Goal: Task Accomplishment & Management: Complete application form

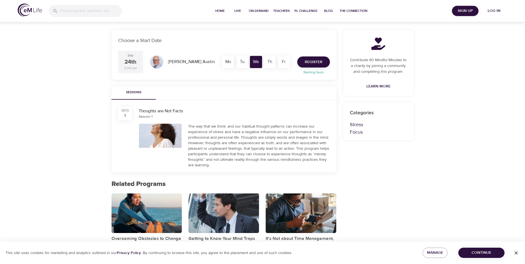
scroll to position [111, 0]
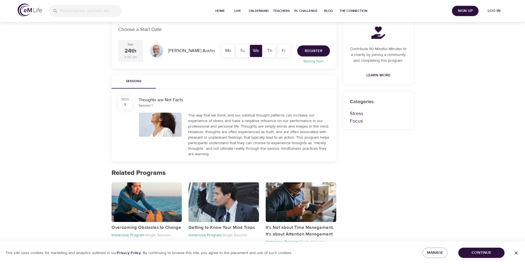
click at [156, 123] on div at bounding box center [160, 125] width 43 height 24
click at [210, 126] on div "The way that we think, and our habitual thought patterns can increase our exper…" at bounding box center [259, 135] width 142 height 44
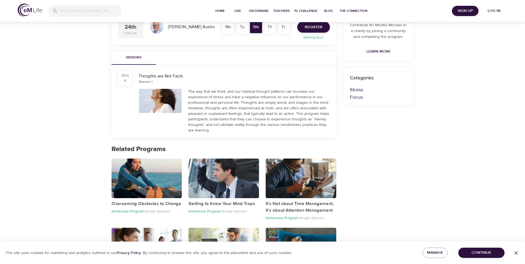
scroll to position [166, 0]
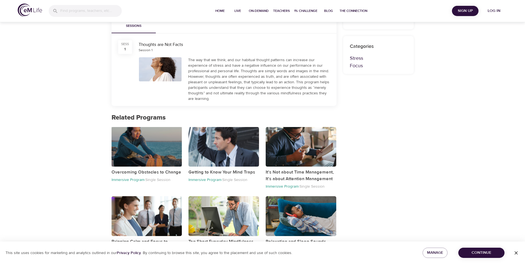
click at [130, 152] on div "button" at bounding box center [147, 147] width 71 height 40
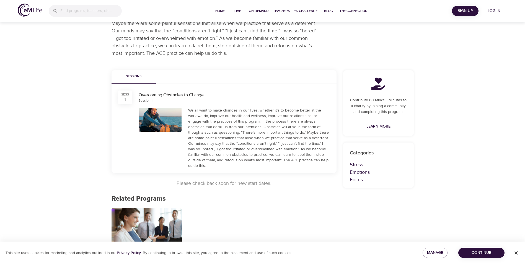
scroll to position [86, 0]
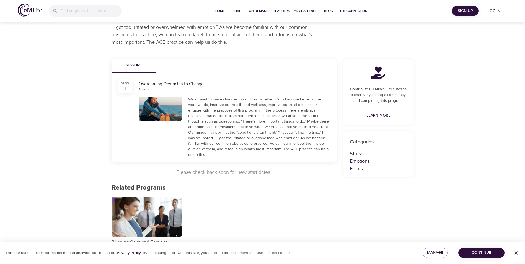
click at [484, 251] on span "Continue" at bounding box center [481, 253] width 37 height 7
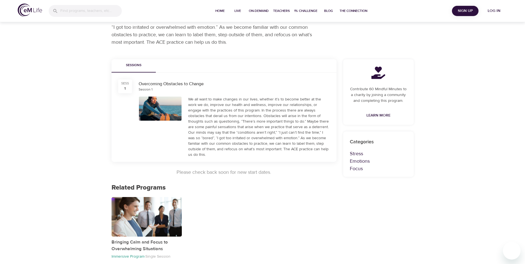
click at [174, 113] on div at bounding box center [160, 109] width 43 height 24
click at [125, 254] on p "Immersive Program ·" at bounding box center [129, 256] width 34 height 5
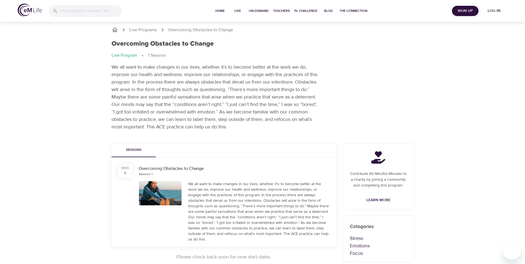
scroll to position [0, 0]
click at [148, 30] on p "Live Programs" at bounding box center [143, 31] width 28 height 6
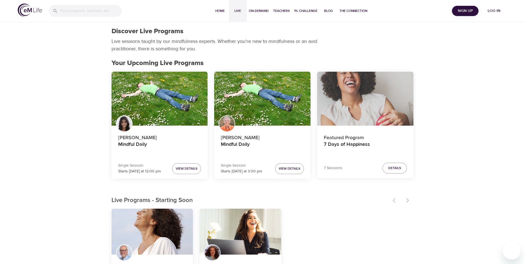
click at [342, 114] on div "7 Days of Happiness" at bounding box center [365, 99] width 96 height 54
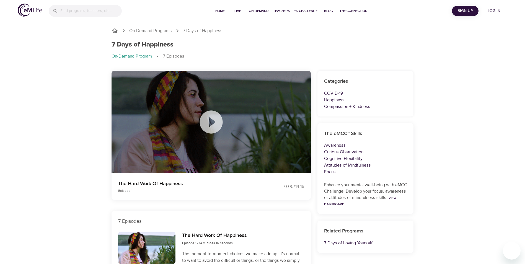
click at [207, 120] on icon at bounding box center [211, 122] width 23 height 23
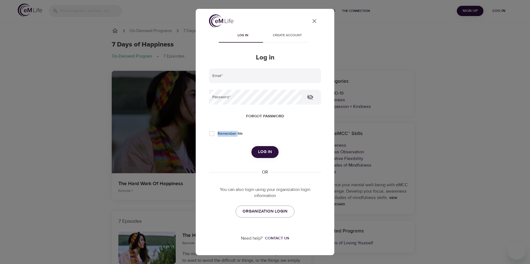
click at [207, 120] on div "User Profile Log in Create account Log in Email   * Password   * Forgot passwor…" at bounding box center [264, 133] width 125 height 238
click at [311, 21] on icon "User Profile" at bounding box center [314, 21] width 7 height 7
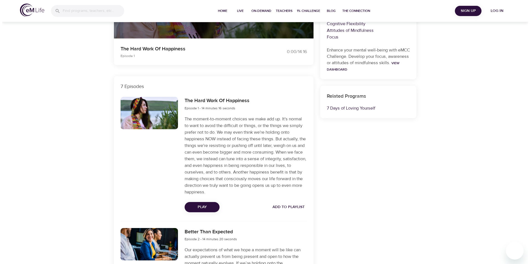
scroll to position [139, 0]
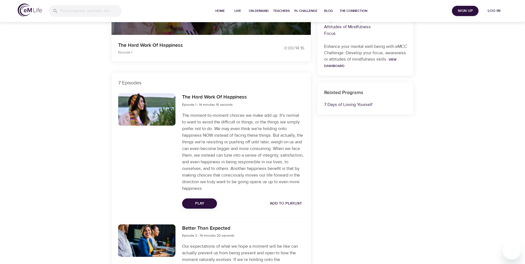
click at [206, 206] on span "Play" at bounding box center [200, 203] width 26 height 7
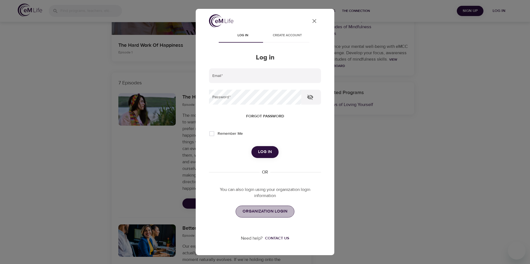
click at [280, 214] on span "ORGANIZATION LOGIN" at bounding box center [264, 211] width 45 height 7
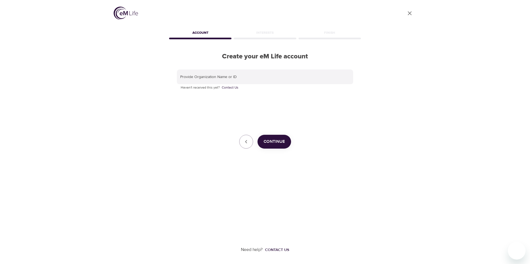
click at [280, 146] on button "Continue" at bounding box center [274, 142] width 34 height 14
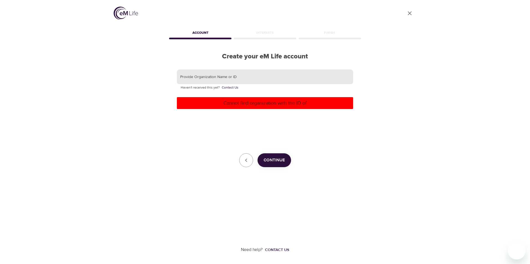
click at [201, 78] on input "text" at bounding box center [265, 77] width 176 height 15
type input "[GEOGRAPHIC_DATA]"
click at [272, 159] on span "Continue" at bounding box center [273, 160] width 21 height 7
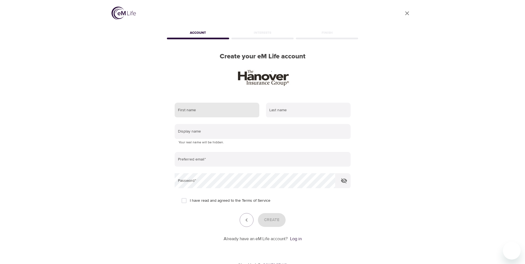
click at [210, 109] on input "text" at bounding box center [217, 110] width 85 height 15
type input "Pamela"
type input "Barrell"
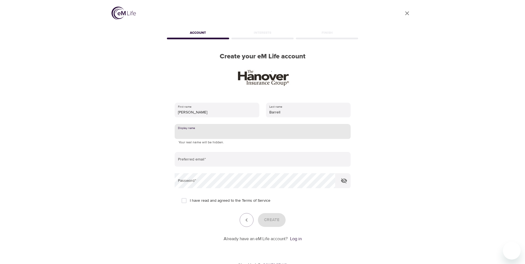
click at [207, 131] on input "text" at bounding box center [263, 131] width 176 height 15
type input "Hopeful1"
click at [224, 161] on input "email" at bounding box center [263, 159] width 176 height 15
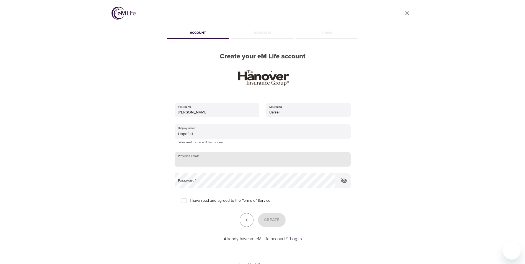
type input "pbarrell@hanover.com"
click at [186, 201] on input "I have read and agreed to the Terms of Service" at bounding box center [184, 201] width 12 height 12
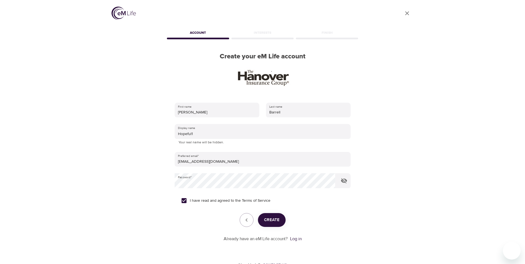
click at [274, 218] on span "Create" at bounding box center [272, 220] width 16 height 7
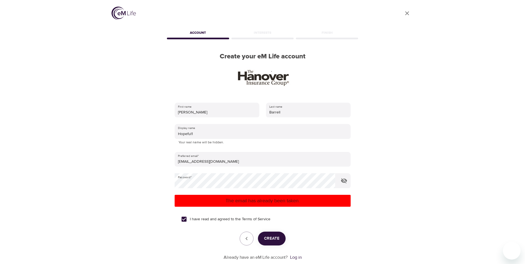
click at [270, 238] on span "Create" at bounding box center [272, 238] width 16 height 7
click at [349, 217] on form "First name Pamela Last name Barrell Display name Hopeful1 Your real name will b…" at bounding box center [263, 179] width 176 height 161
click at [186, 220] on input "I have read and agreed to the Terms of Service" at bounding box center [184, 220] width 12 height 12
checkbox input "false"
click at [260, 33] on div "Interests" at bounding box center [262, 33] width 65 height 11
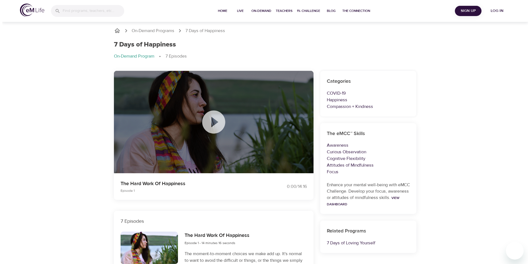
scroll to position [139, 0]
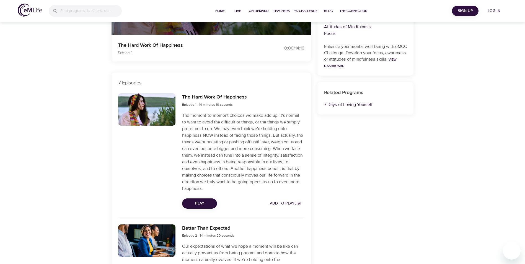
click at [200, 204] on span "Play" at bounding box center [200, 203] width 26 height 7
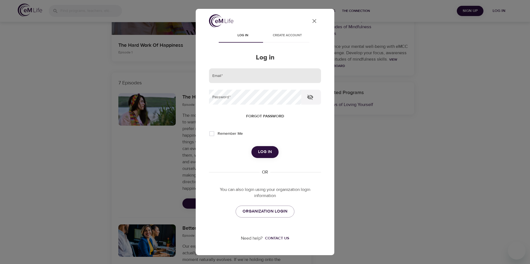
click at [227, 78] on input "email" at bounding box center [265, 75] width 112 height 15
type input "[EMAIL_ADDRESS][DOMAIN_NAME]"
click at [258, 115] on span "Forgot password" at bounding box center [265, 116] width 38 height 7
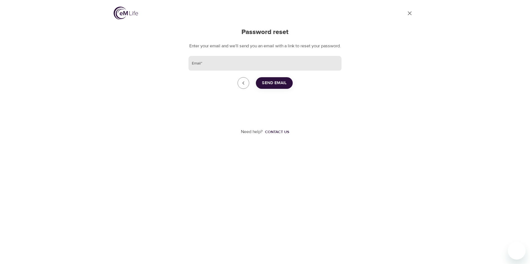
click at [207, 69] on input "Email   *" at bounding box center [264, 63] width 153 height 15
type input "[EMAIL_ADDRESS][DOMAIN_NAME]"
click at [268, 87] on span "Send Email" at bounding box center [274, 83] width 25 height 7
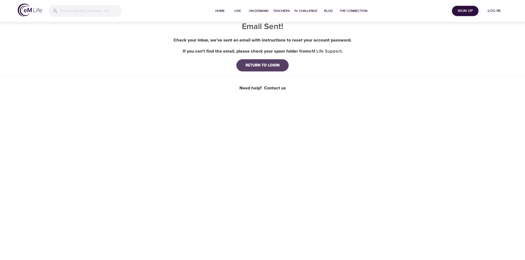
click at [266, 68] on div "RETURN TO LOGIN" at bounding box center [262, 66] width 43 height 6
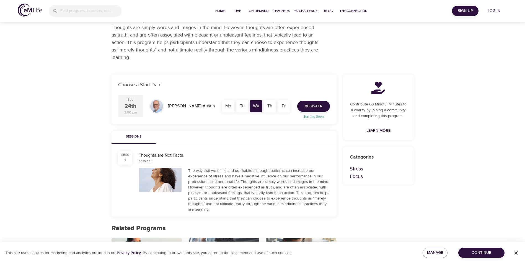
scroll to position [139, 0]
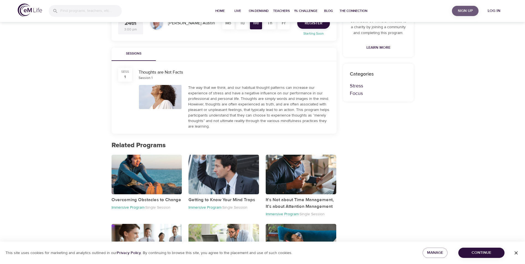
click at [466, 10] on span "Sign Up" at bounding box center [466, 10] width 22 height 7
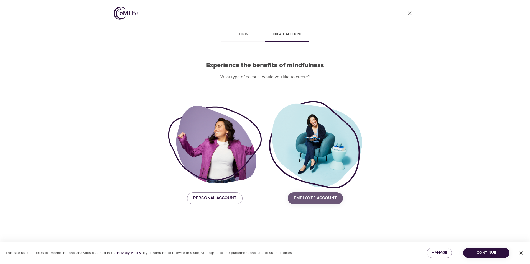
click at [327, 196] on span "Employee Account" at bounding box center [315, 198] width 43 height 7
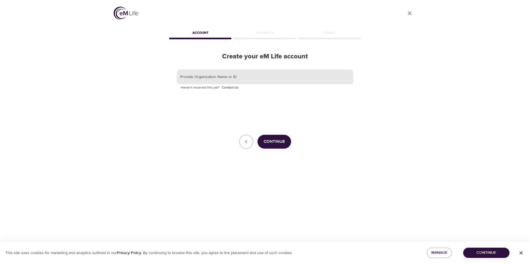
click at [217, 78] on input "text" at bounding box center [265, 77] width 176 height 15
type input "pxh986"
click at [271, 139] on span "Continue" at bounding box center [273, 141] width 21 height 7
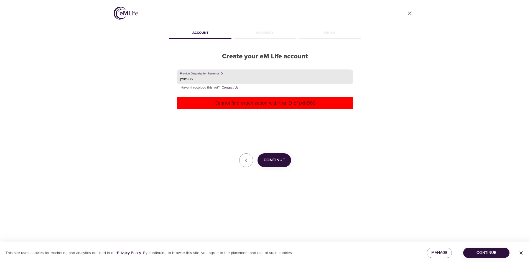
drag, startPoint x: 206, startPoint y: 77, endPoint x: 158, endPoint y: 77, distance: 47.4
click at [159, 77] on div "User Profile Account Interests Finish Create your eM Life account Provide Organ…" at bounding box center [265, 132] width 316 height 264
click at [292, 81] on input "Hanover Insurance Group" at bounding box center [265, 77] width 176 height 15
type input "Hanover Insurance Group"
click at [371, 74] on div "User Profile Account Interests Finish Create your eM Life account Provide Organ…" at bounding box center [265, 132] width 316 height 264
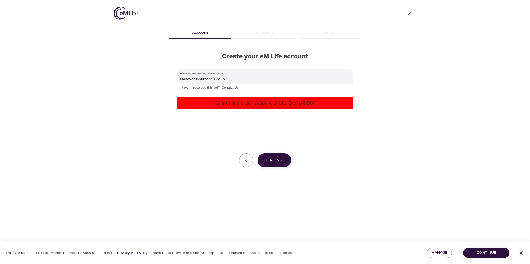
click at [279, 158] on span "Continue" at bounding box center [273, 160] width 21 height 7
click at [284, 158] on button "Continue" at bounding box center [274, 160] width 34 height 14
